Goal: Task Accomplishment & Management: Complete application form

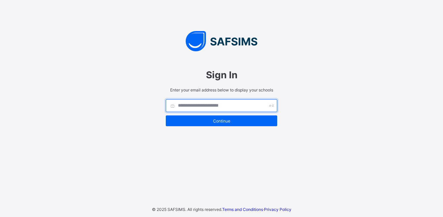
click at [187, 106] on input "text" at bounding box center [221, 105] width 111 height 13
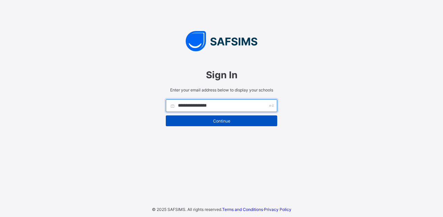
type input "**********"
click at [221, 121] on span "Continue" at bounding box center [221, 121] width 101 height 5
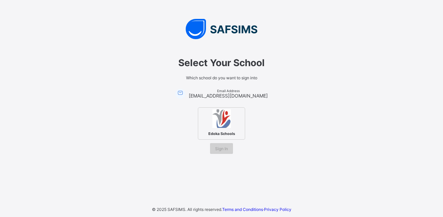
click at [224, 151] on span "Sign In" at bounding box center [221, 148] width 13 height 5
click at [222, 120] on img at bounding box center [221, 118] width 19 height 19
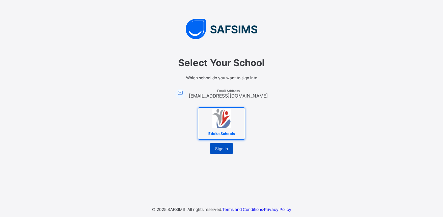
click at [224, 149] on span "Sign In" at bounding box center [221, 148] width 13 height 5
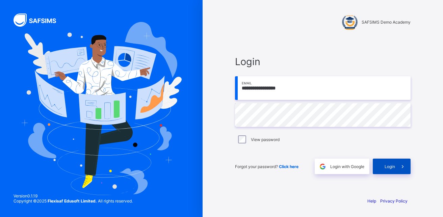
click at [385, 165] on span "Login" at bounding box center [390, 166] width 10 height 5
click at [389, 165] on span "Login" at bounding box center [390, 166] width 10 height 5
click at [394, 168] on span "Login" at bounding box center [390, 166] width 10 height 5
click at [395, 169] on span "Login" at bounding box center [390, 166] width 10 height 5
